Goal: Task Accomplishment & Management: Use online tool/utility

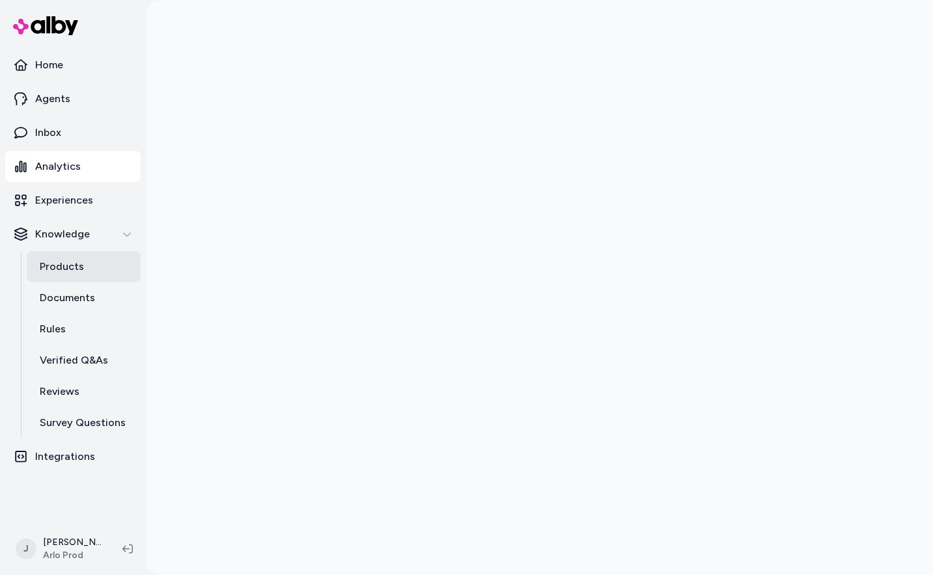
click at [72, 271] on p "Products" at bounding box center [62, 267] width 44 height 16
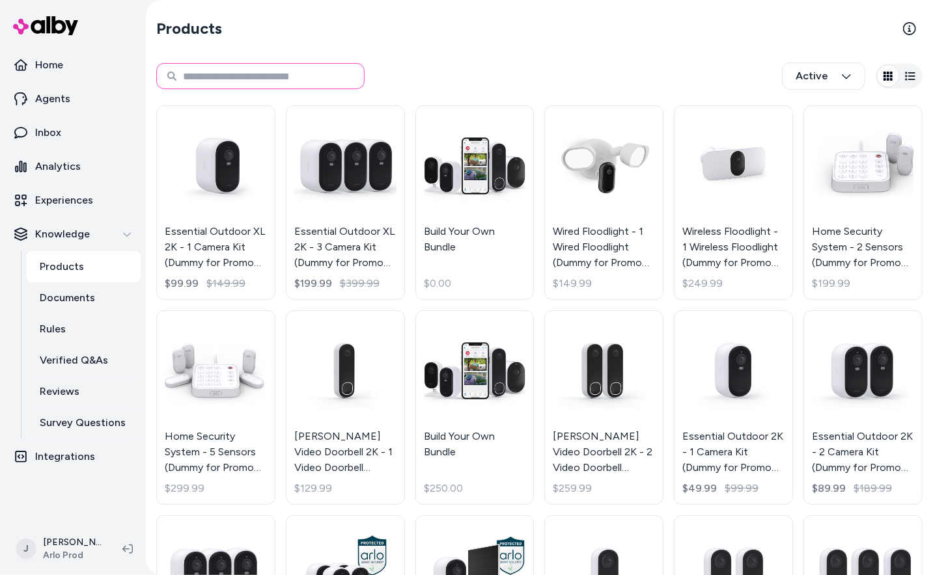
click at [200, 77] on input at bounding box center [260, 76] width 208 height 26
type input "*********"
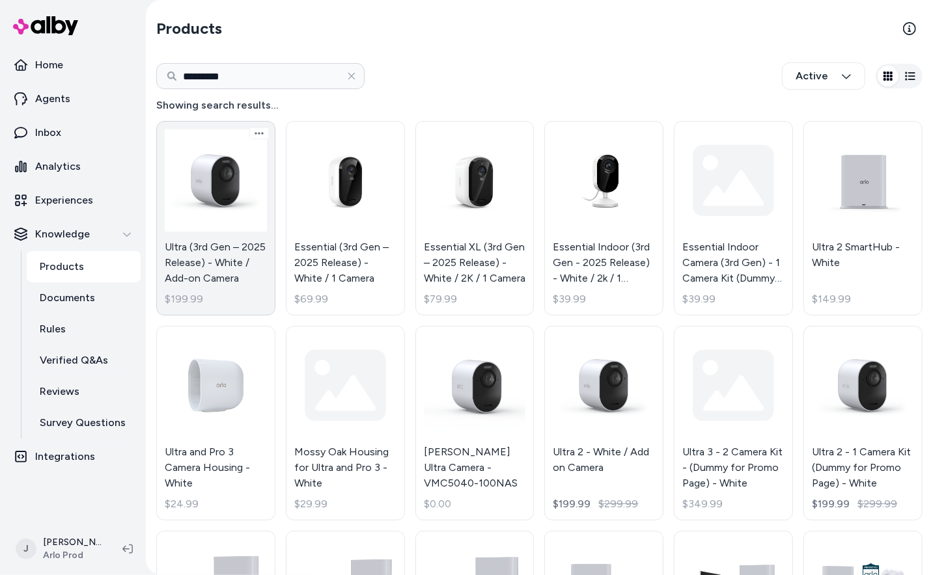
click at [248, 216] on link "Ultra (3rd Gen – 2025 Release) - White / Add-on Camera $199.99" at bounding box center [215, 218] width 119 height 195
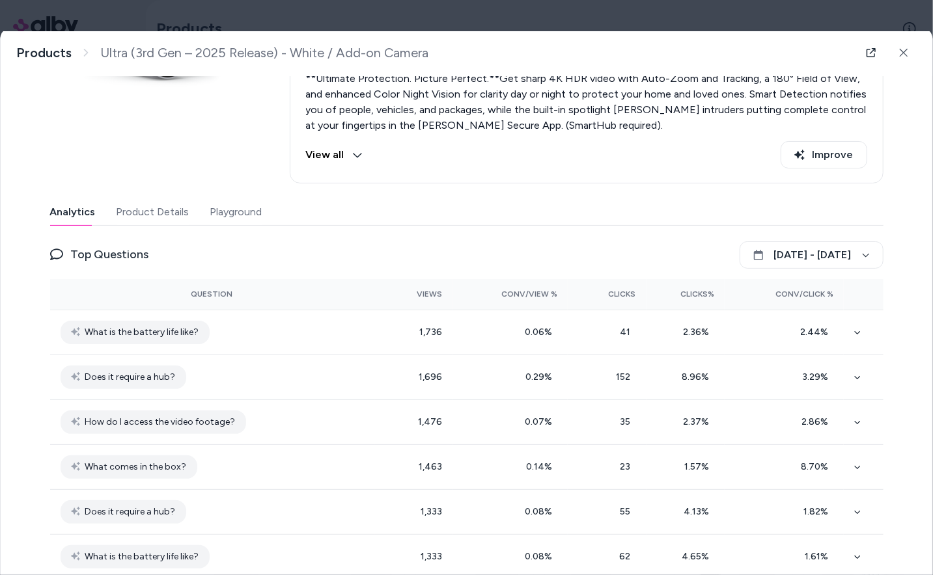
scroll to position [238, 0]
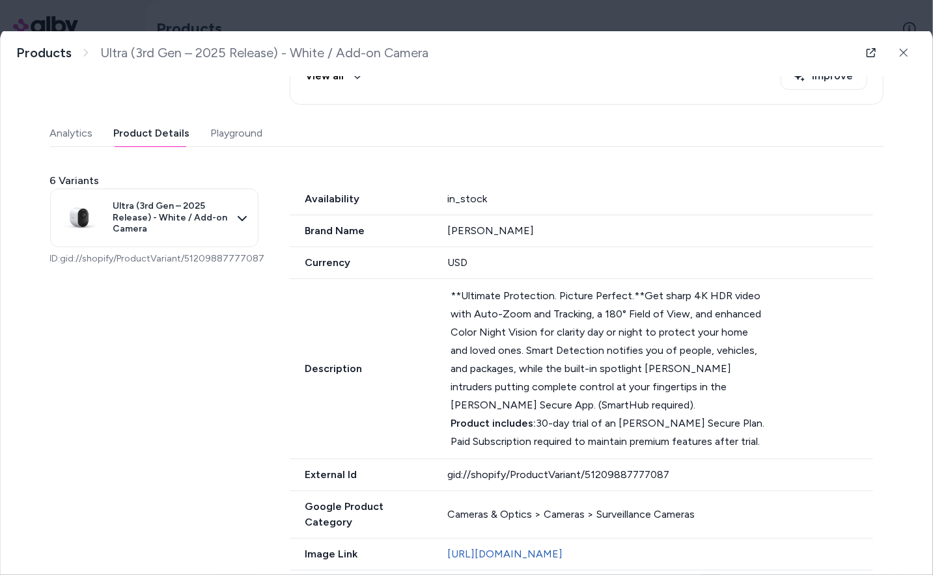
click at [125, 133] on button "Product Details" at bounding box center [152, 133] width 76 height 26
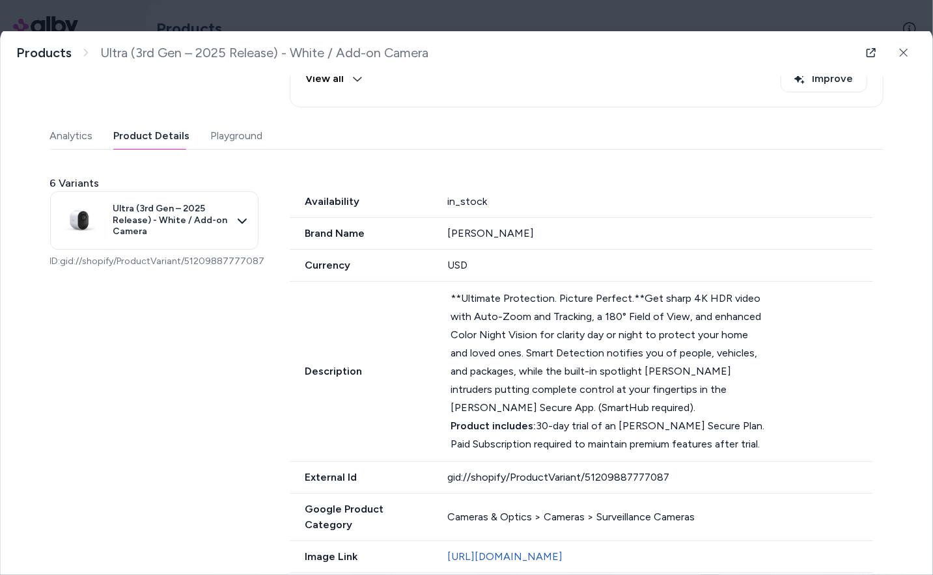
scroll to position [0, 0]
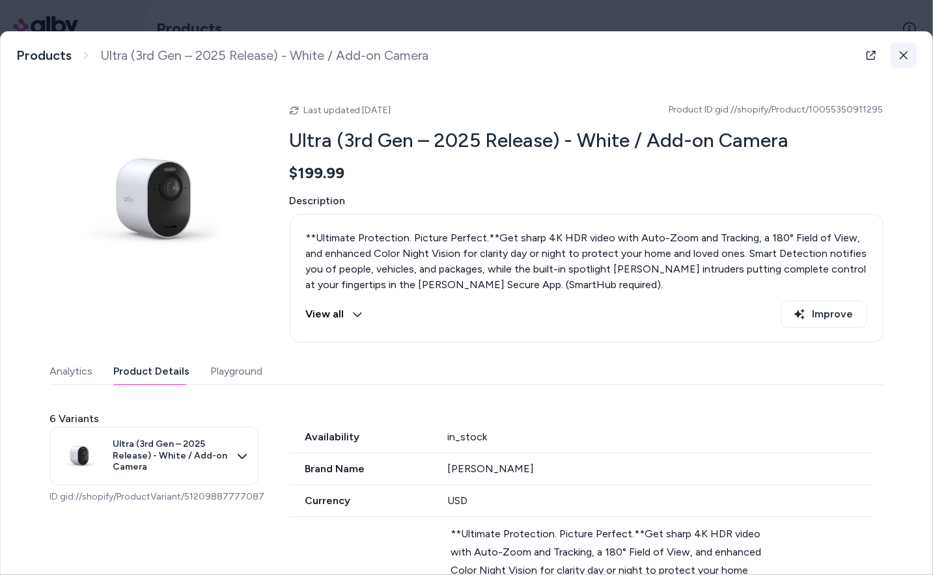
click at [911, 47] on button at bounding box center [903, 55] width 26 height 26
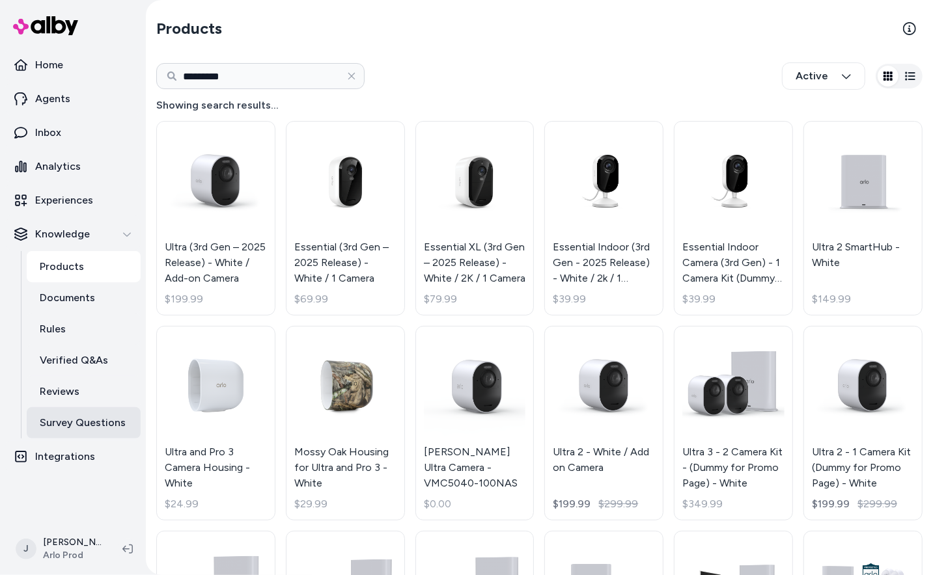
click at [45, 427] on p "Survey Questions" at bounding box center [83, 423] width 86 height 16
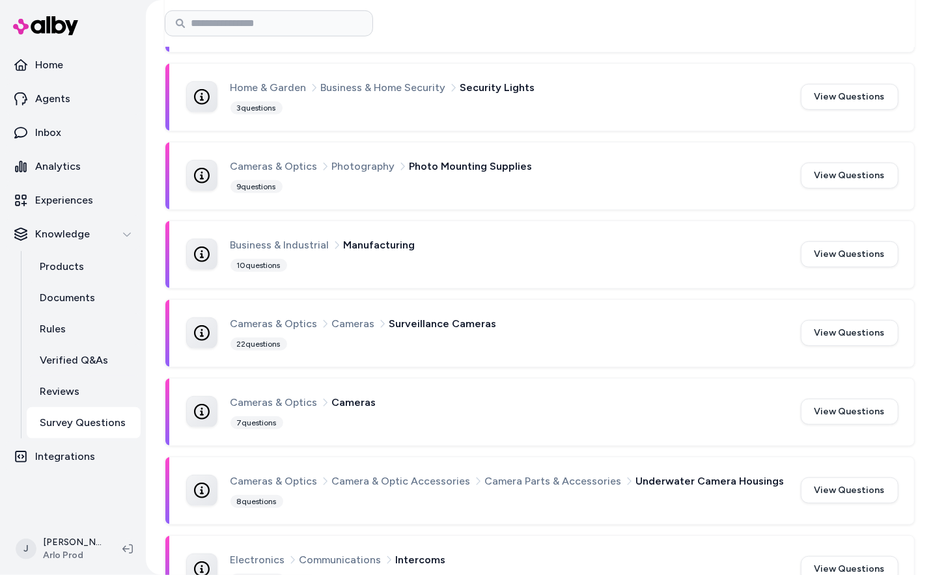
scroll to position [385, 0]
click at [860, 338] on button "View Questions" at bounding box center [850, 334] width 98 height 26
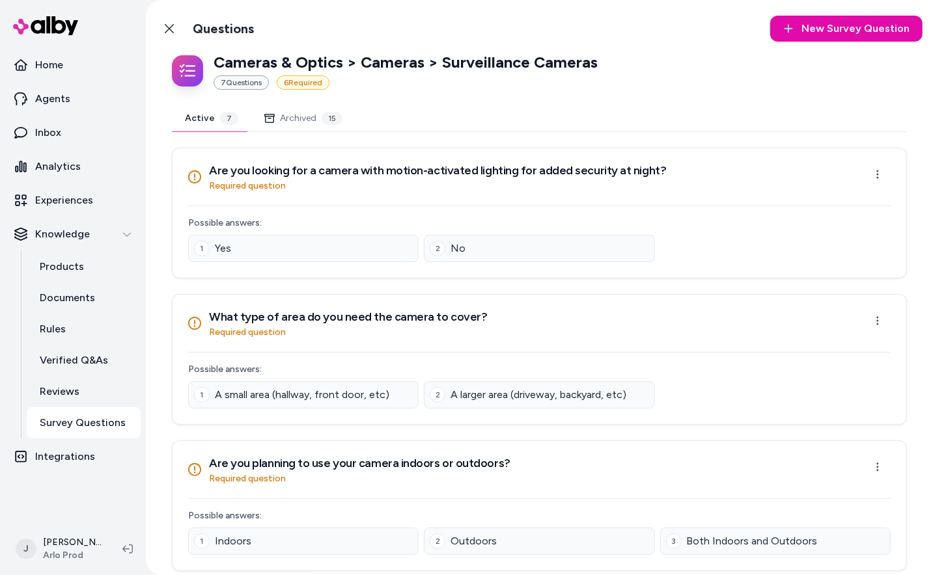
click at [249, 85] on div "7 Question s" at bounding box center [241, 83] width 55 height 14
click at [264, 75] on div "Cameras & Optics > Cameras > Surveillance Cameras 7 Question s 6 Required" at bounding box center [406, 71] width 384 height 38
click at [265, 64] on p "Cameras & Optics > Cameras > Surveillance Cameras" at bounding box center [406, 62] width 384 height 21
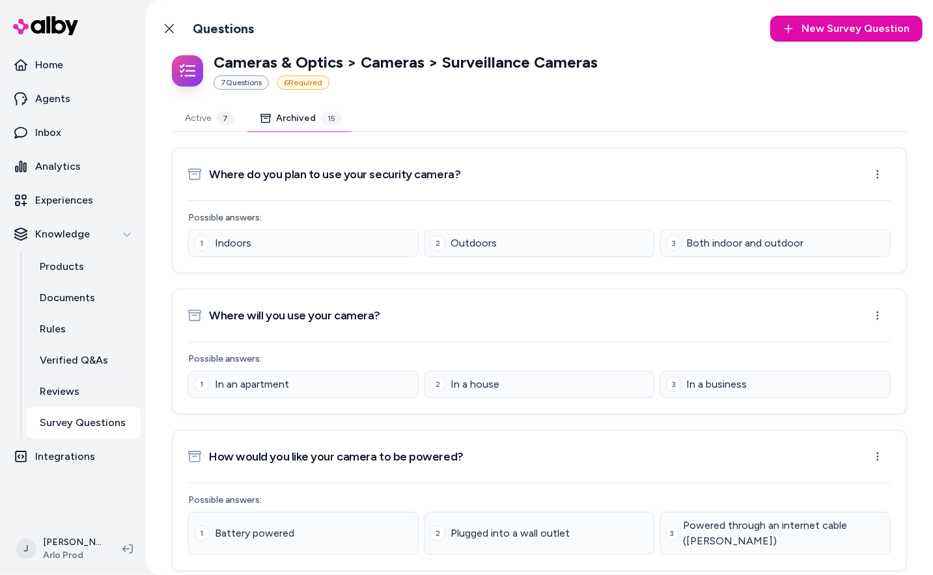
click at [281, 124] on button "Archived 15" at bounding box center [300, 118] width 107 height 26
click at [78, 199] on p "Experiences" at bounding box center [64, 201] width 58 height 16
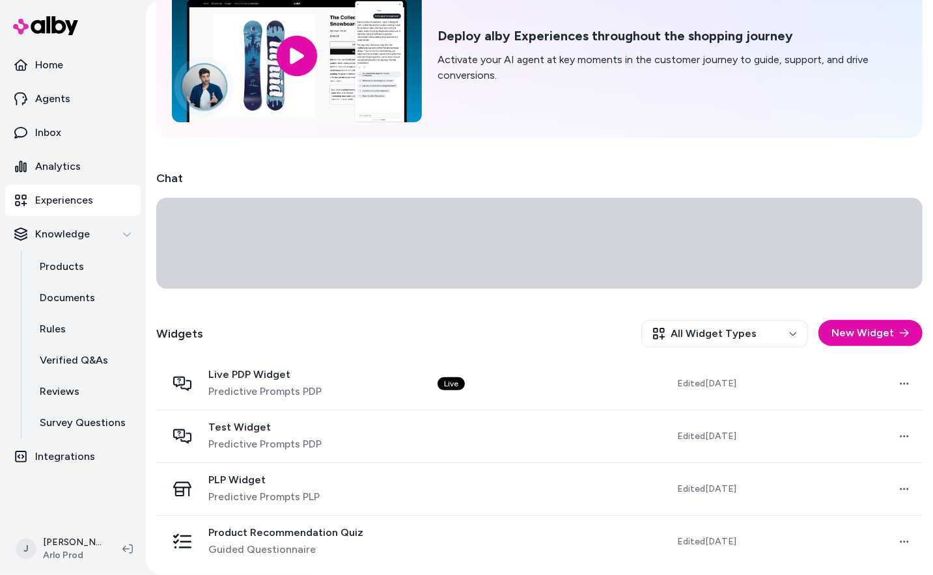
scroll to position [82, 0]
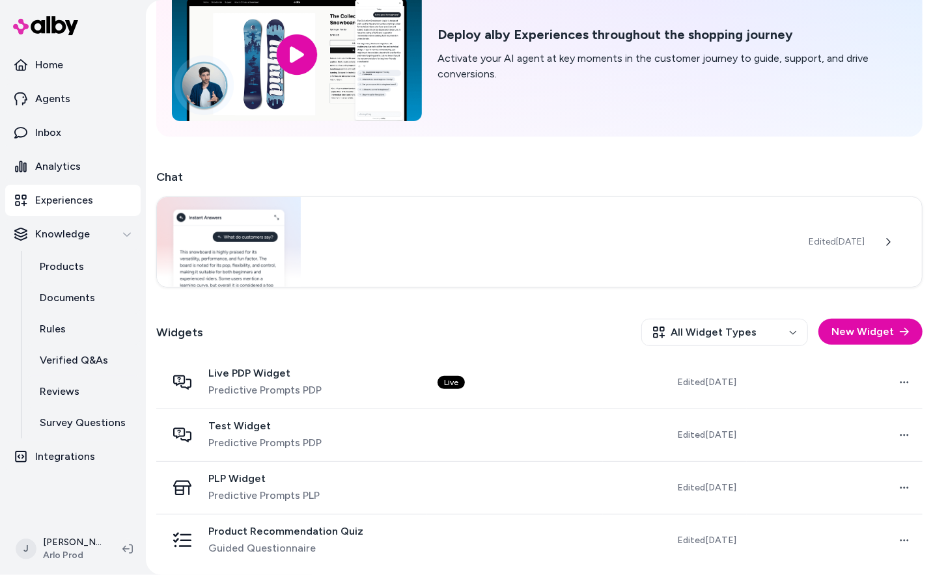
click at [343, 227] on div "Edited [DATE]" at bounding box center [539, 242] width 766 height 91
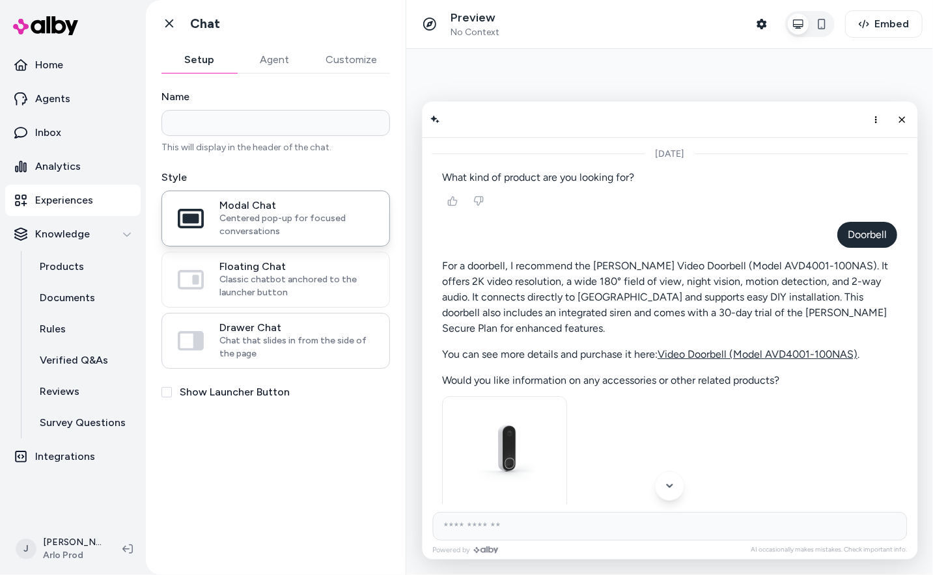
scroll to position [667, 0]
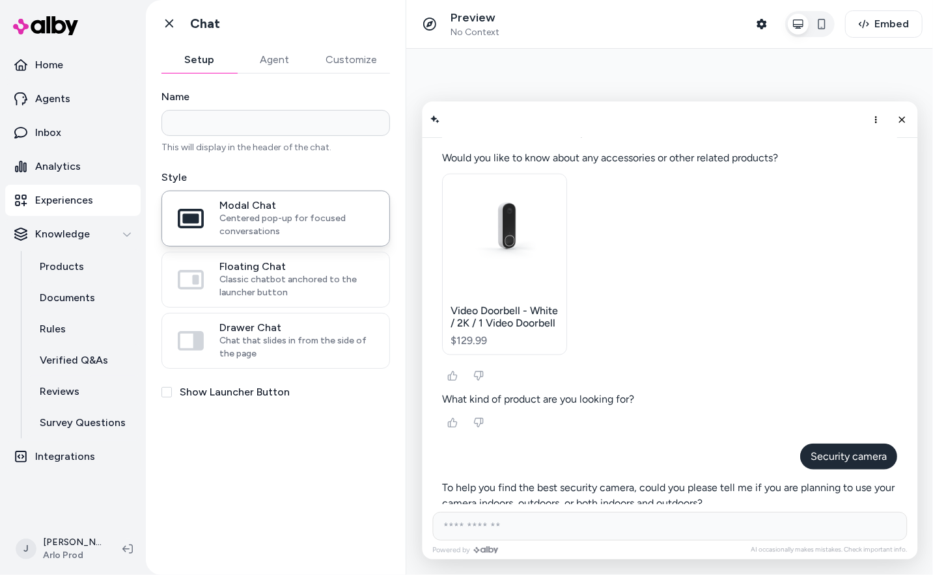
click at [270, 53] on button "Agent" at bounding box center [275, 60] width 76 height 26
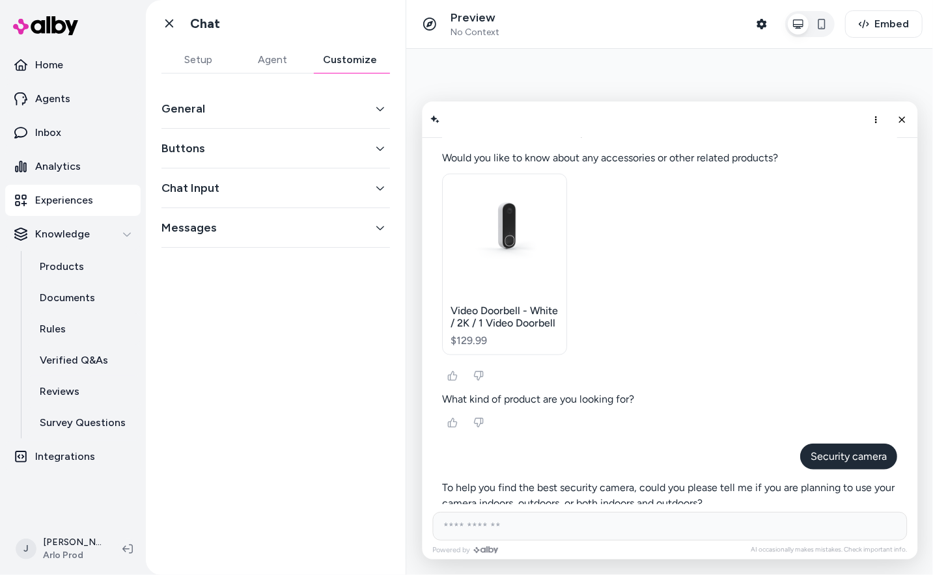
click at [339, 57] on button "Customize" at bounding box center [350, 60] width 80 height 26
click at [168, 23] on icon at bounding box center [169, 23] width 13 height 13
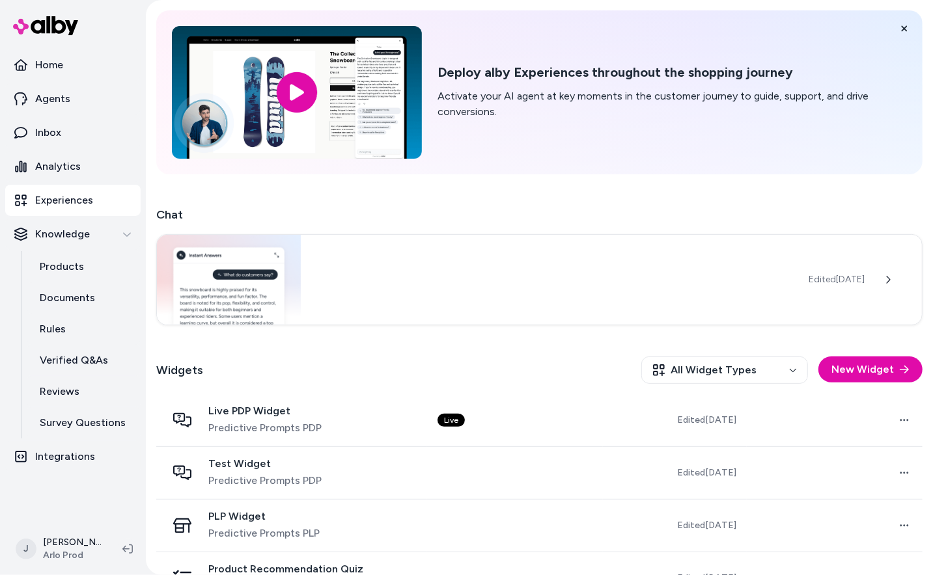
scroll to position [82, 0]
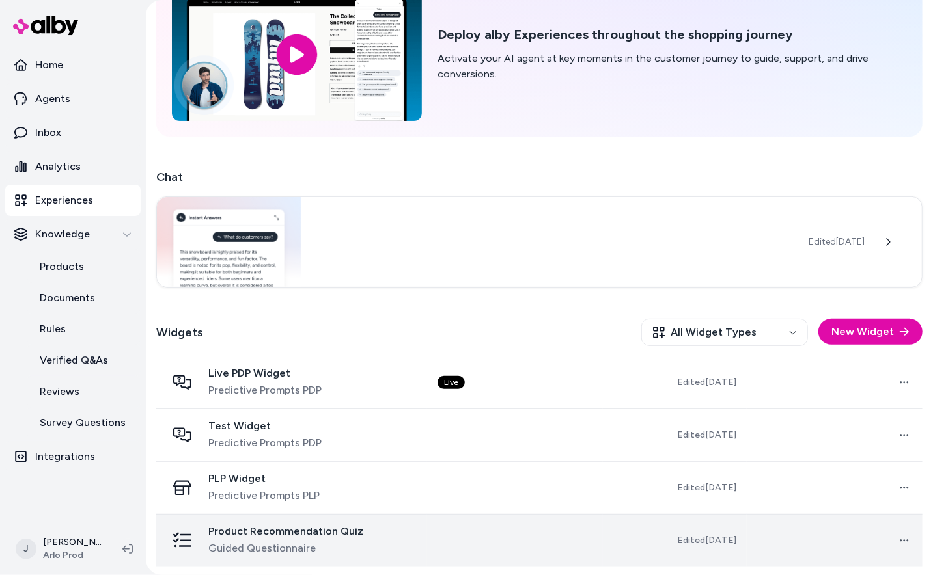
click at [346, 525] on span "Product Recommendation Quiz" at bounding box center [285, 531] width 155 height 13
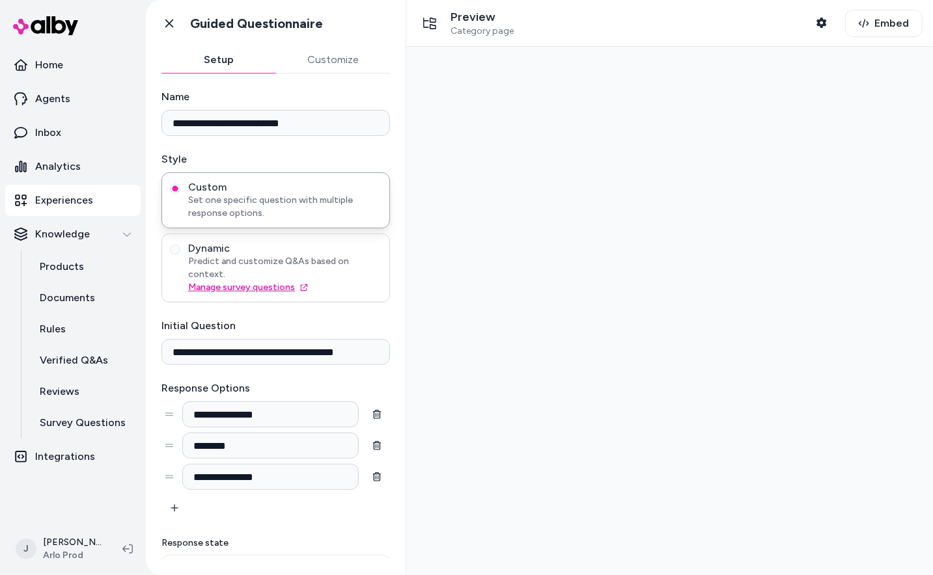
scroll to position [8, 0]
